Goal: Navigation & Orientation: Find specific page/section

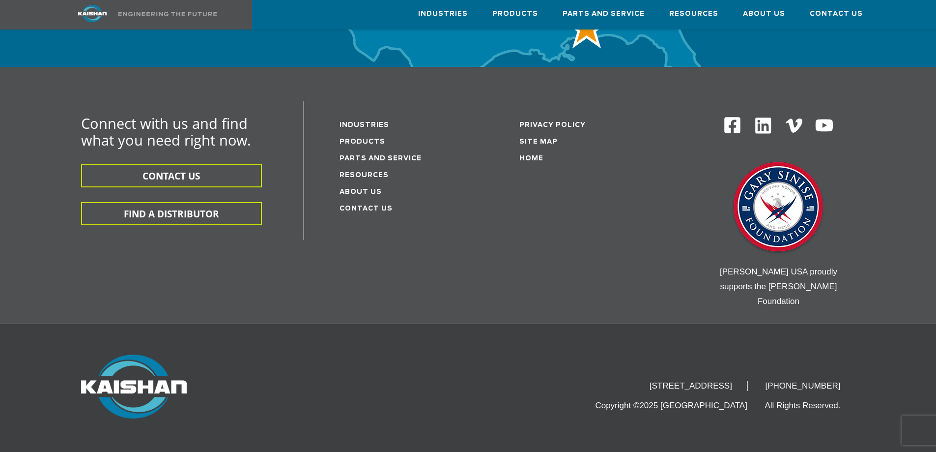
scroll to position [2906, 0]
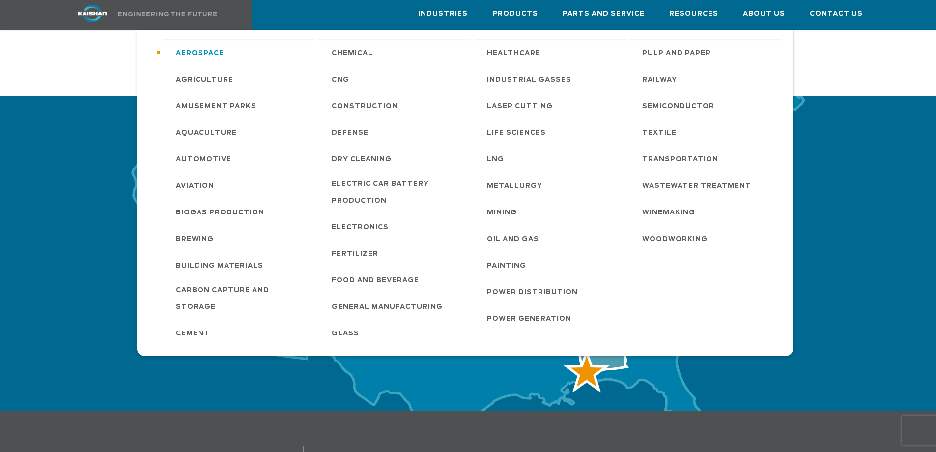
click at [169, 59] on link "Aerospace" at bounding box center [240, 52] width 149 height 27
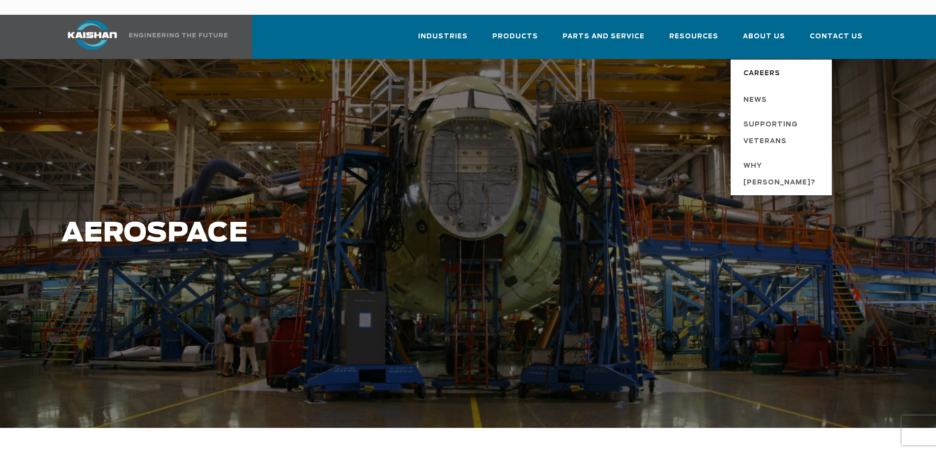
click at [760, 65] on span "Careers" at bounding box center [762, 73] width 37 height 17
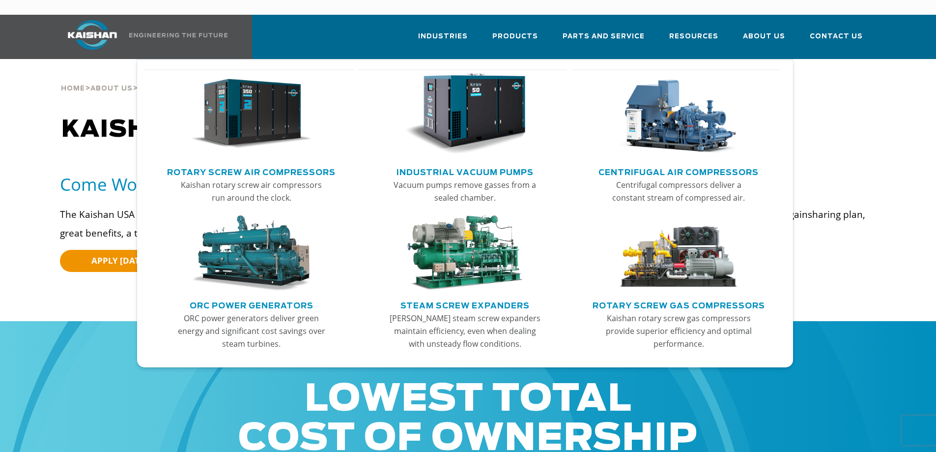
click at [292, 94] on img "Main menu" at bounding box center [251, 114] width 121 height 82
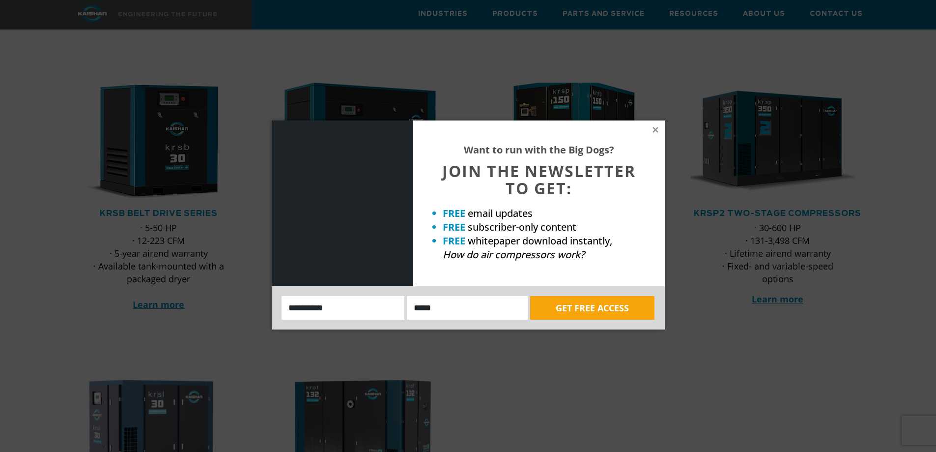
scroll to position [197, 0]
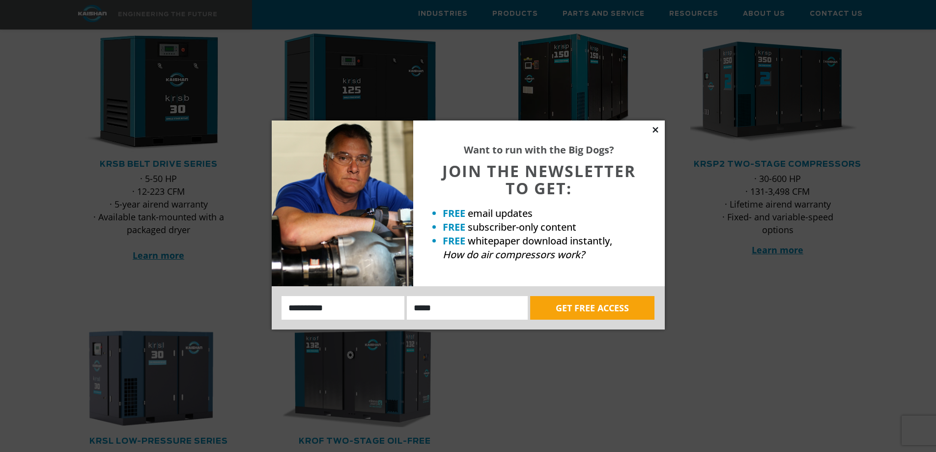
click at [657, 129] on icon at bounding box center [655, 129] width 5 height 5
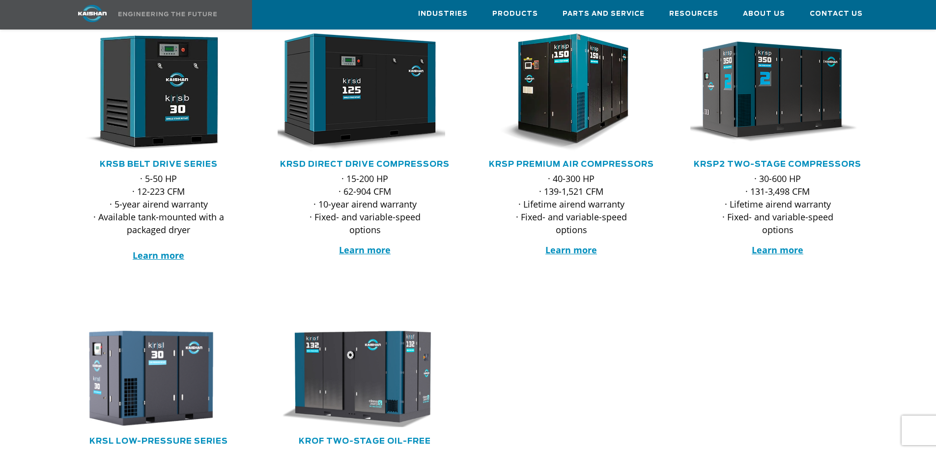
scroll to position [0, 0]
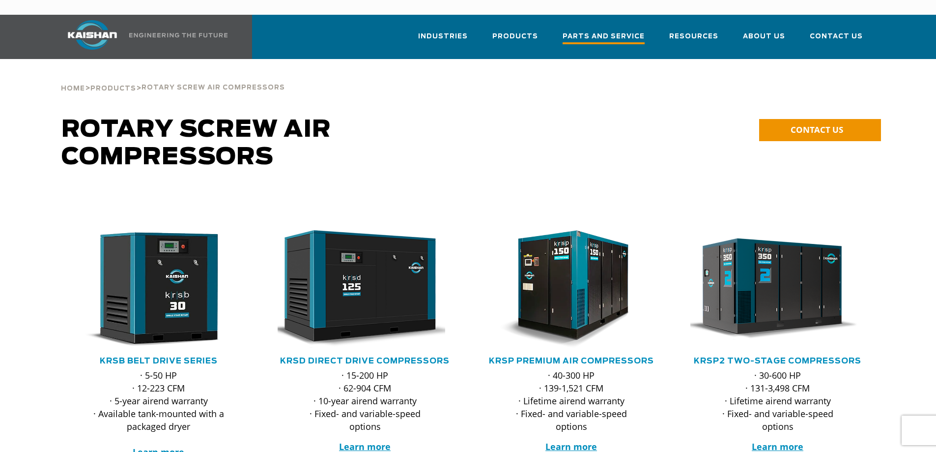
click at [638, 31] on span "Parts and Service" at bounding box center [604, 37] width 82 height 13
